Goal: Information Seeking & Learning: Learn about a topic

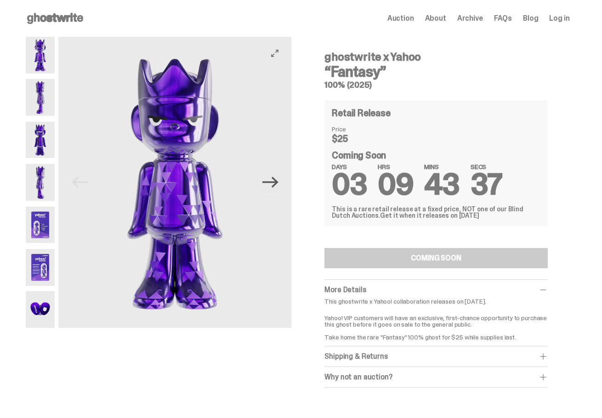
click at [278, 184] on icon "Next" at bounding box center [270, 182] width 16 height 16
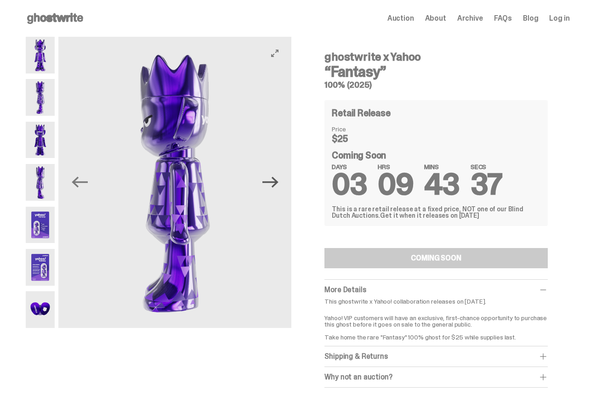
click at [278, 184] on icon "Next" at bounding box center [270, 182] width 16 height 16
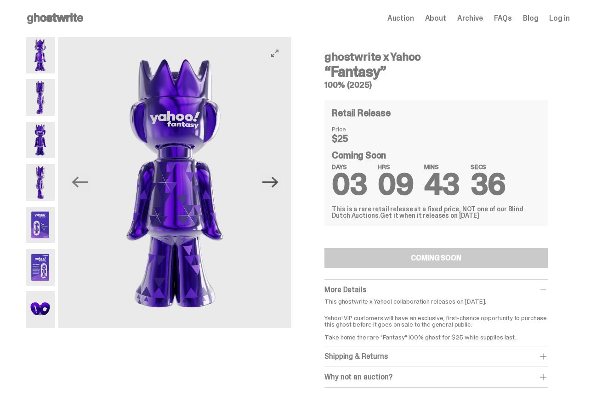
click at [278, 184] on icon "Next" at bounding box center [270, 182] width 16 height 16
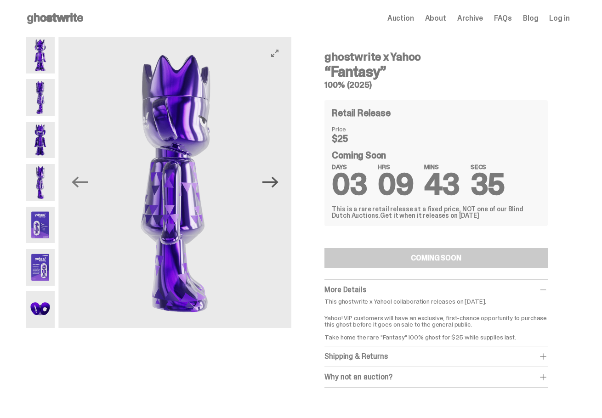
click at [278, 184] on icon "Next" at bounding box center [270, 182] width 16 height 16
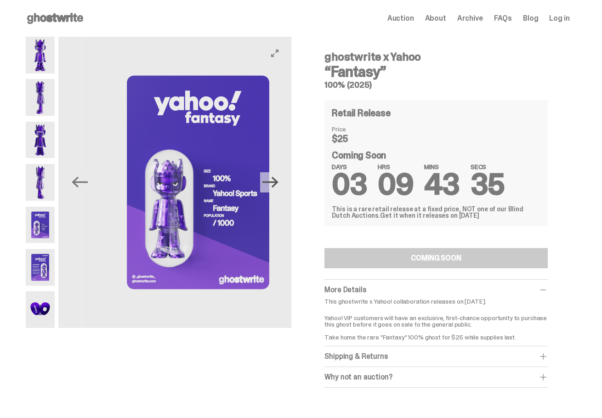
click at [278, 184] on icon "Next" at bounding box center [270, 182] width 16 height 16
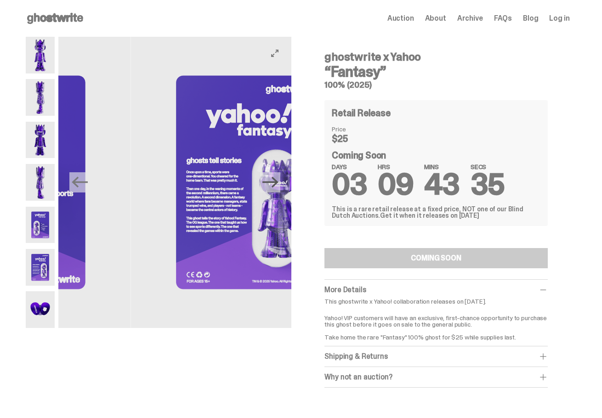
click at [278, 184] on icon "Next" at bounding box center [270, 182] width 16 height 16
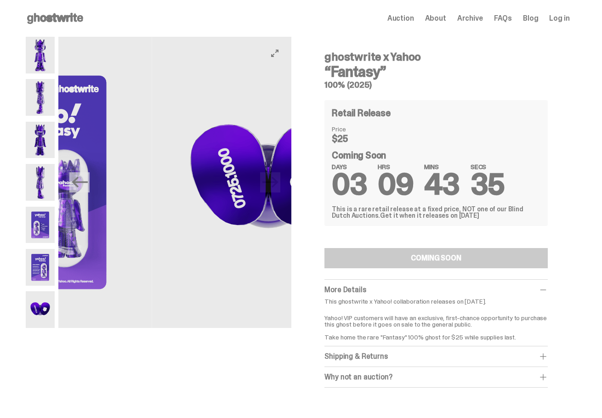
click at [280, 184] on img at bounding box center [268, 182] width 233 height 291
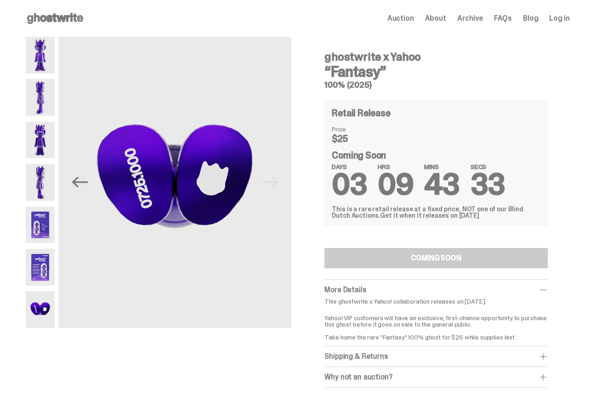
click at [45, 45] on img at bounding box center [40, 55] width 29 height 37
